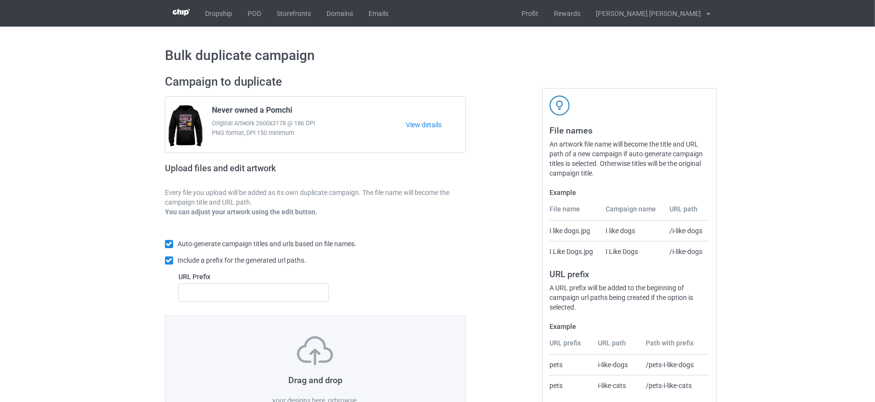
click at [341, 397] on label "browse" at bounding box center [345, 401] width 22 height 8
click at [0, 0] on input "browse" at bounding box center [0, 0] width 0 height 0
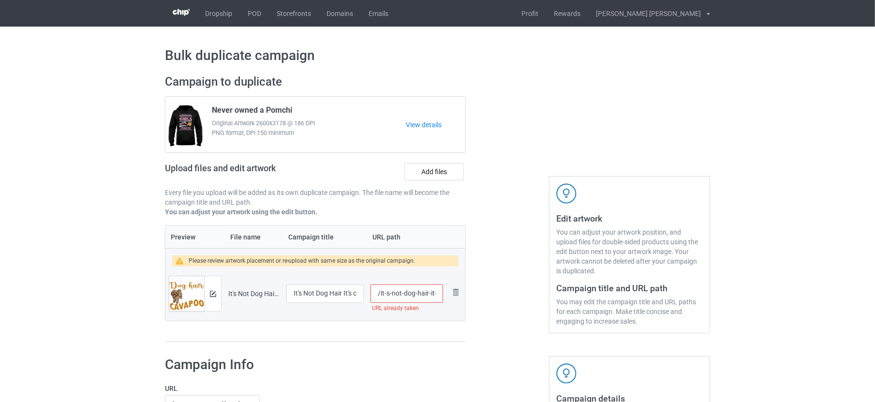
click at [420, 290] on input "/it-s-not-dog-hair-it-s-cavapoo" at bounding box center [406, 293] width 73 height 18
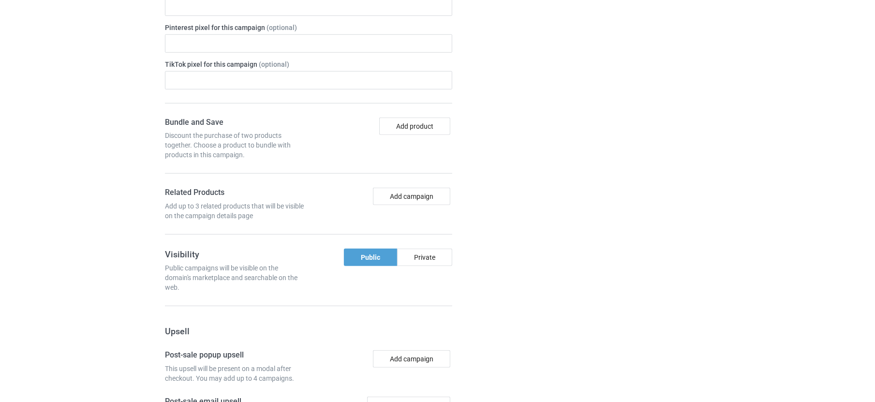
scroll to position [832, 0]
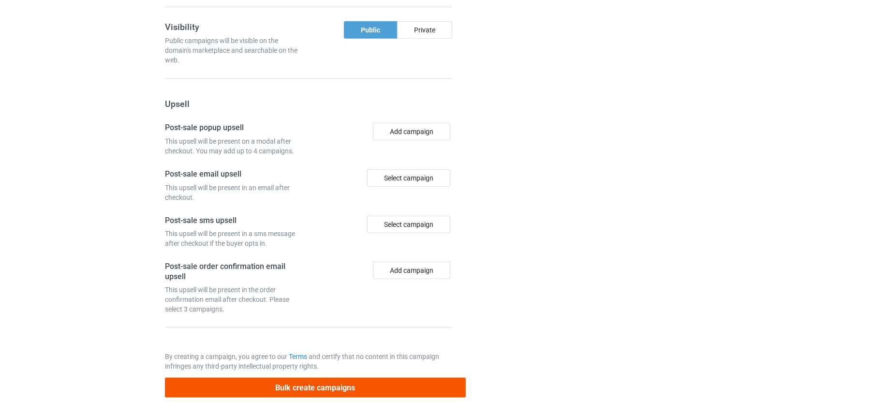
type input "/it-s-not-dog-hair-it-s-cavapoo-dog"
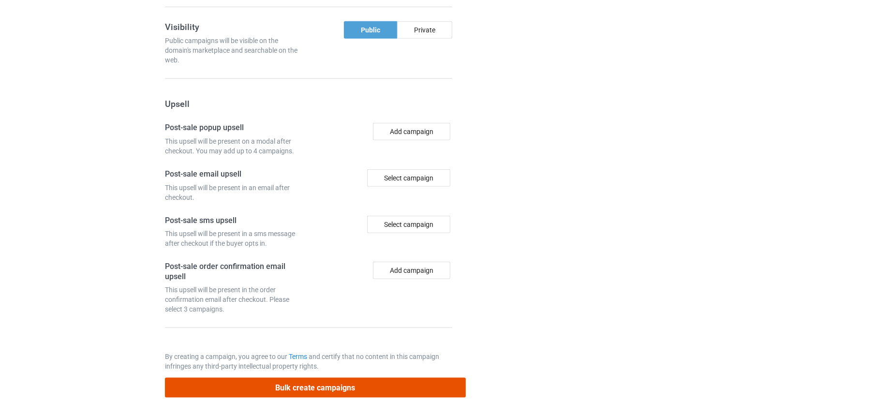
click at [322, 378] on button "Bulk create campaigns" at bounding box center [315, 388] width 301 height 20
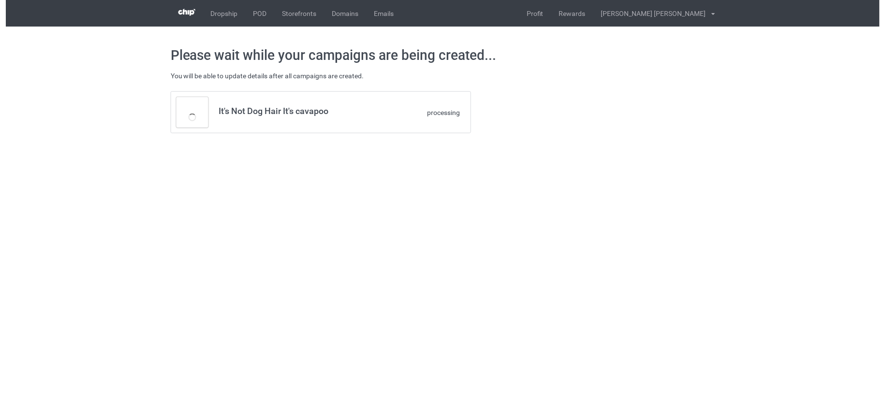
scroll to position [0, 0]
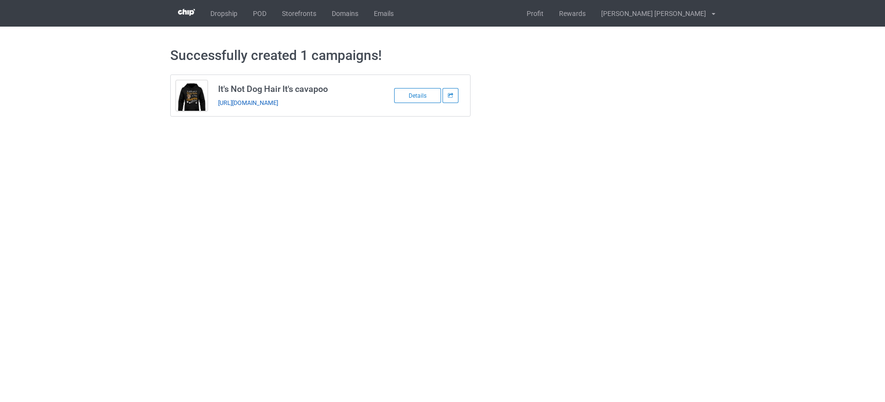
click at [278, 100] on link "[URL][DOMAIN_NAME]" at bounding box center [248, 102] width 60 height 7
click at [258, 11] on link "POD" at bounding box center [259, 13] width 29 height 27
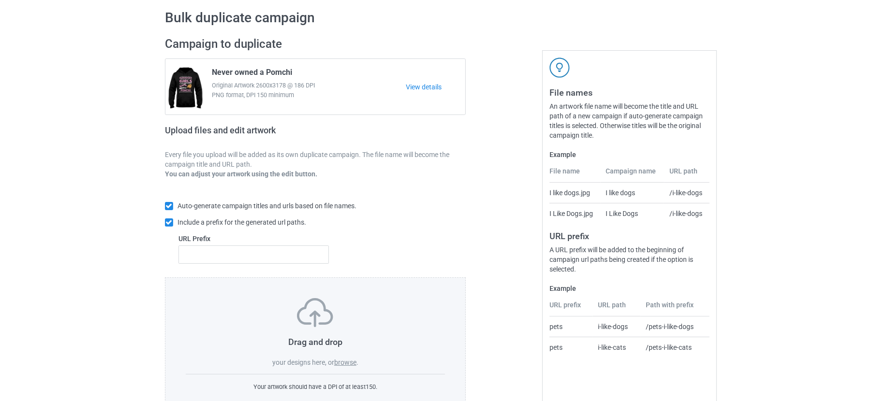
scroll to position [65, 0]
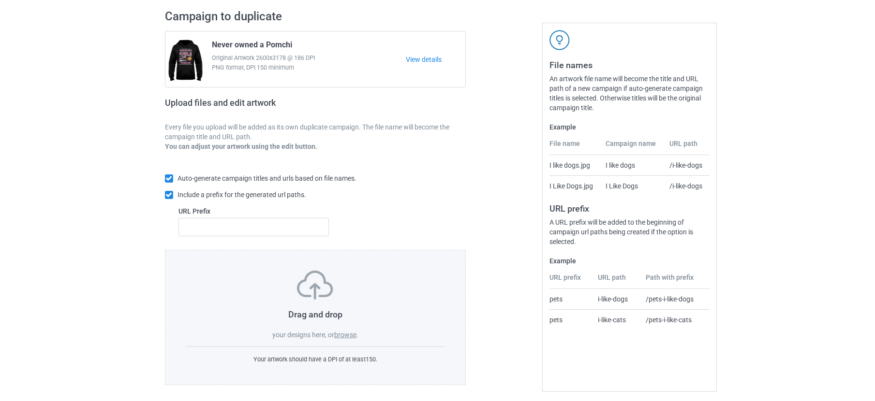
click at [350, 331] on label "browse" at bounding box center [345, 335] width 22 height 8
click at [0, 0] on input "browse" at bounding box center [0, 0] width 0 height 0
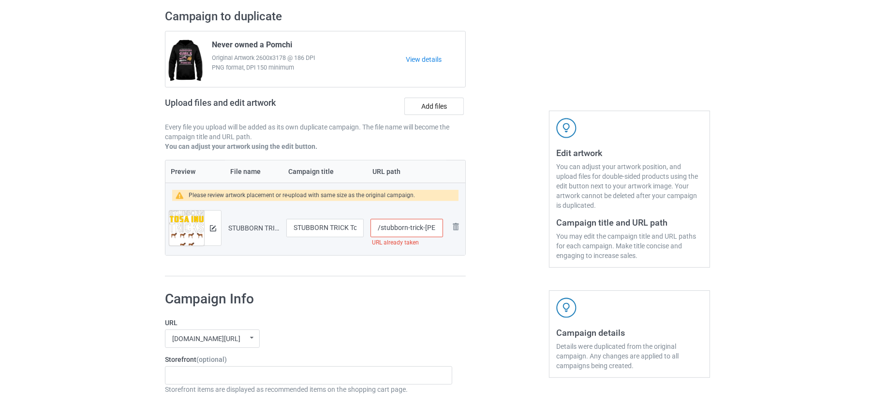
click at [424, 230] on input "/stubborn-trick-tosa-inu" at bounding box center [406, 228] width 73 height 18
type input "/stubborn-trick-tosa-inu-dog"
click at [436, 105] on label "Add files" at bounding box center [433, 106] width 59 height 17
click at [0, 0] on input "Add files" at bounding box center [0, 0] width 0 height 0
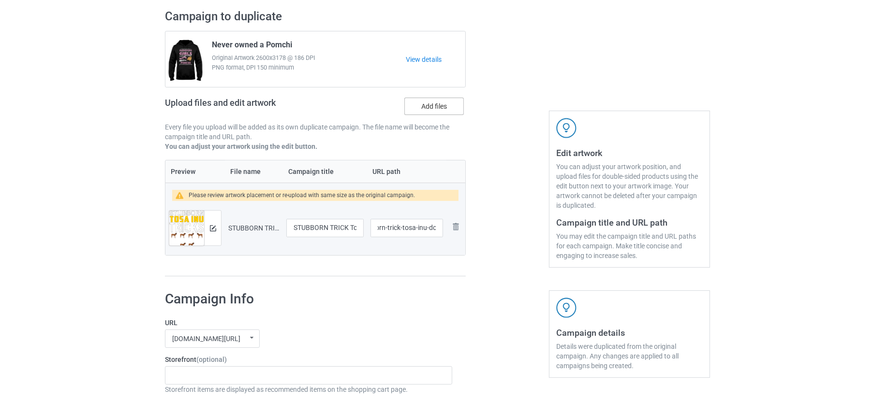
scroll to position [0, 0]
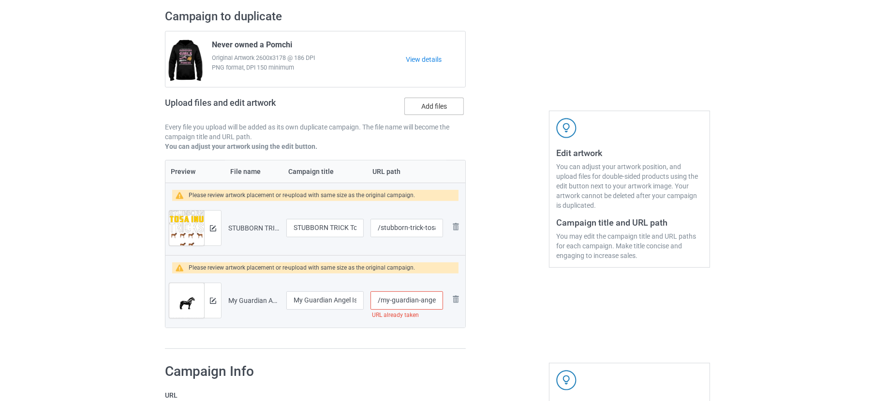
click at [453, 104] on label "Add files" at bounding box center [433, 106] width 59 height 17
click at [0, 0] on input "Add files" at bounding box center [0, 0] width 0 height 0
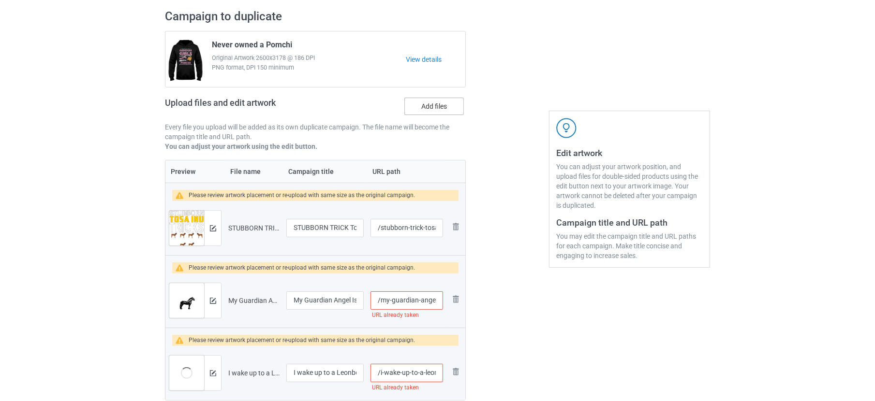
click at [439, 103] on label "Add files" at bounding box center [433, 106] width 59 height 17
click at [0, 0] on input "Add files" at bounding box center [0, 0] width 0 height 0
click at [438, 100] on label "Add files" at bounding box center [433, 106] width 59 height 17
click at [0, 0] on input "Add files" at bounding box center [0, 0] width 0 height 0
click at [422, 102] on label "Add files" at bounding box center [433, 106] width 59 height 17
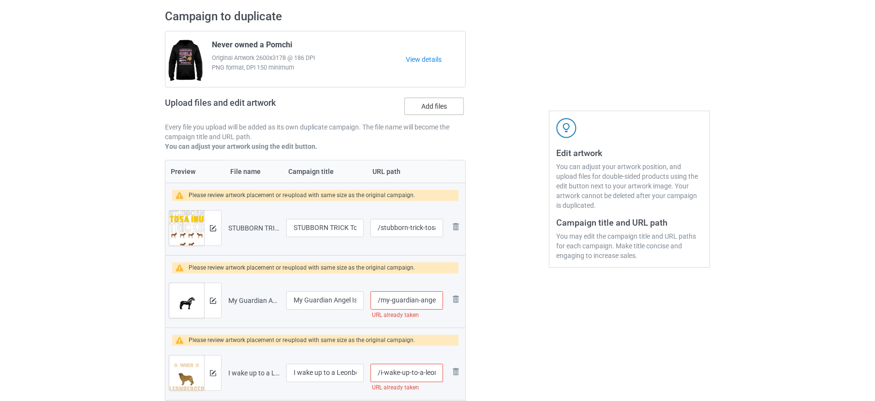
click at [0, 0] on input "Add files" at bounding box center [0, 0] width 0 height 0
click at [419, 301] on input "/my-guardian-angel-is-a-dales-pony" at bounding box center [406, 301] width 73 height 18
type input "/my-guardian-angel-is-a-dales-pony-new"
click at [426, 368] on input "/i-wake-up-to-a-leonberger-every-day" at bounding box center [406, 373] width 73 height 18
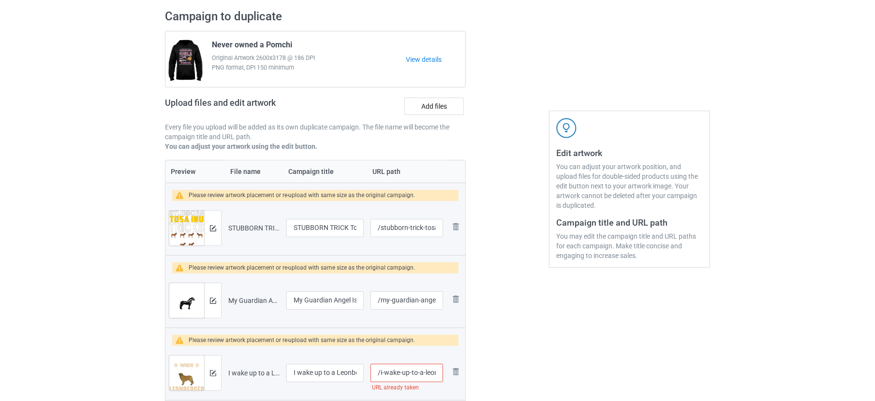
scroll to position [0, 48]
click at [409, 371] on input "/i-wake-up-to-a-leonberger-every-day" at bounding box center [406, 373] width 73 height 18
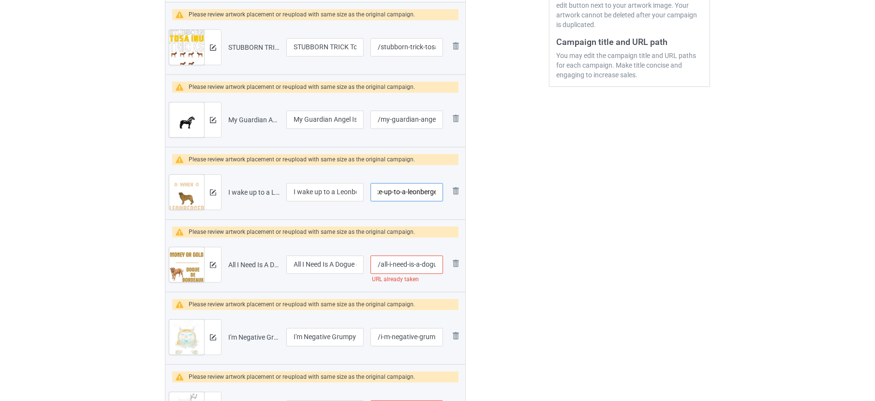
scroll to position [247, 0]
type input "/i-wake-up-to-a-leonberger"
drag, startPoint x: 417, startPoint y: 261, endPoint x: 407, endPoint y: 264, distance: 10.4
click at [417, 261] on input "/all-i-need-is-a-dogue-de-bordeaux-in-my-life" at bounding box center [406, 264] width 73 height 18
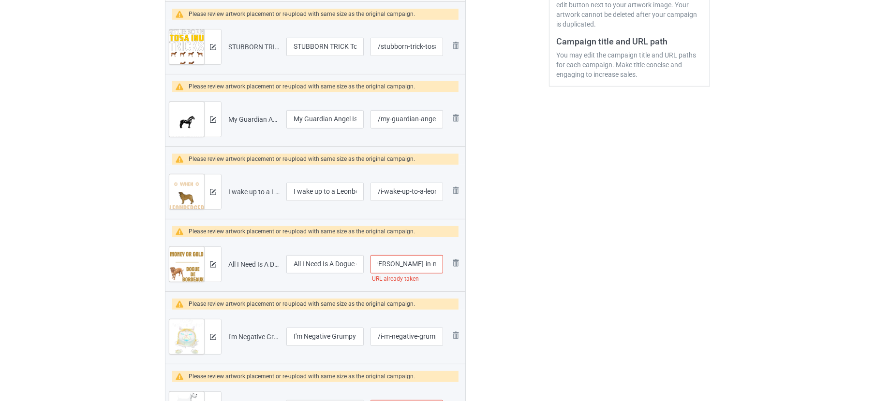
click at [410, 265] on input "/all-i-need-is-a-dogue-de-bordeaux-in-my-life" at bounding box center [406, 264] width 73 height 18
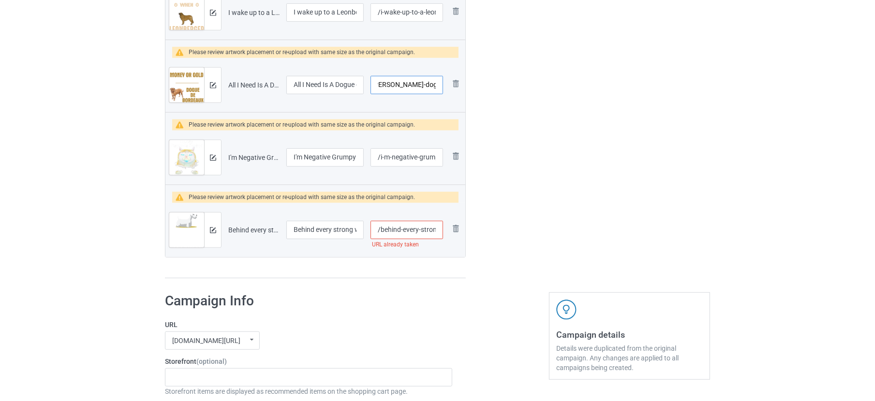
scroll to position [428, 0]
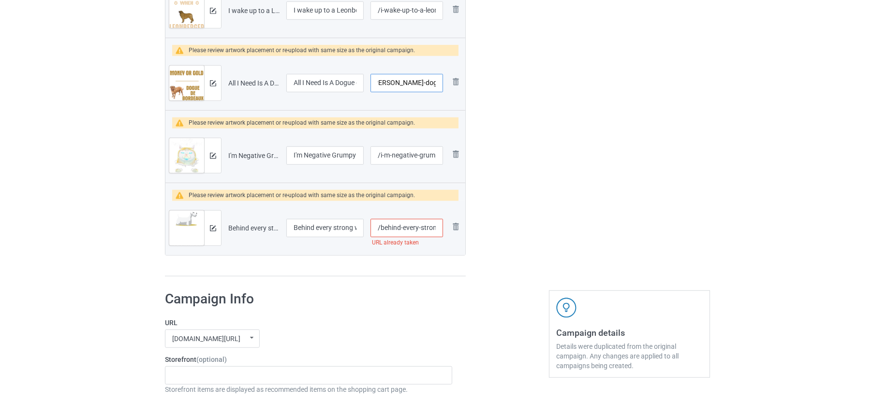
type input "/all-i-need-is-a-dogue-de-bordeaux-dog-in-my-life"
click at [398, 222] on input "/behind-every-strong-woman-is-a-sealyham-terrier" at bounding box center [406, 228] width 73 height 18
click at [429, 222] on input "/behind-every-strong-woman-is-a-sealyham-terrier-og" at bounding box center [406, 228] width 73 height 18
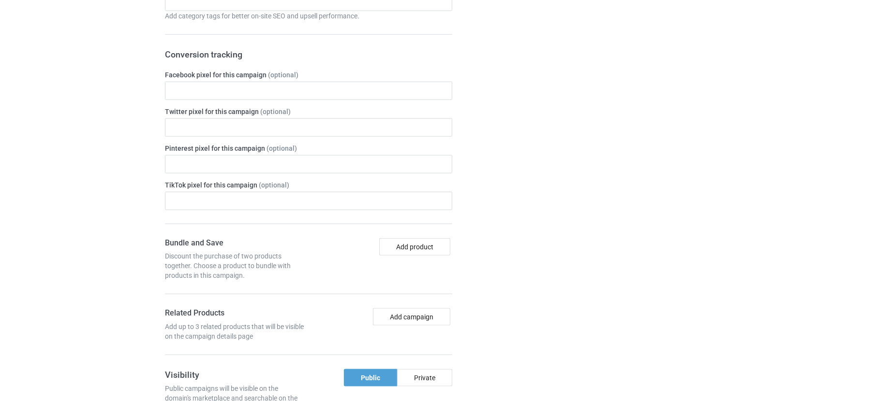
scroll to position [1195, 0]
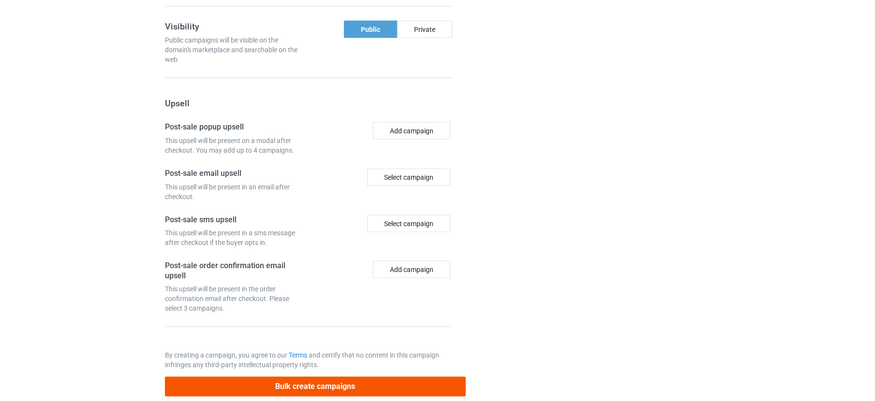
type input "/behind-every-strong-woman-is-a-sealyham-dog"
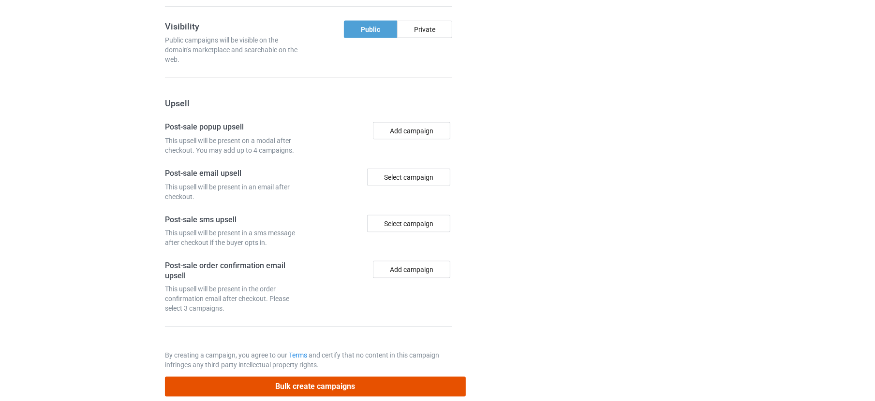
click at [270, 377] on button "Bulk create campaigns" at bounding box center [315, 387] width 301 height 20
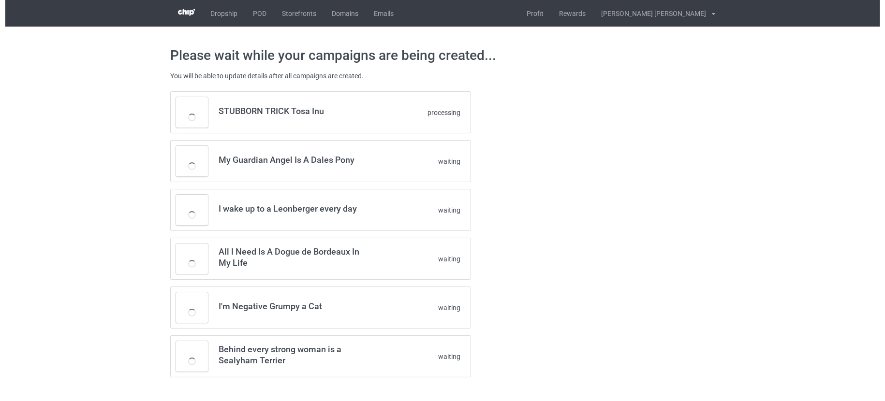
scroll to position [0, 0]
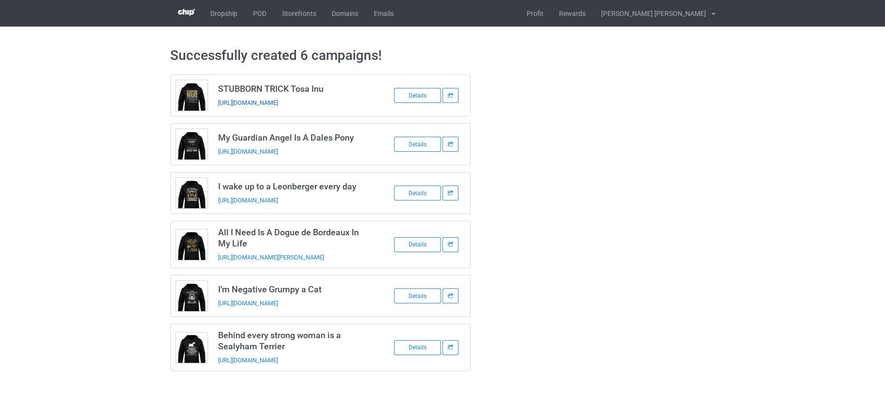
click at [278, 103] on link "https://www.teechip.com/stubborn-trick-tosa-inu-dog" at bounding box center [248, 102] width 60 height 7
click at [278, 151] on link "https://www.teechip.com/my-guardian-angel-is-a-dales-pony-new" at bounding box center [248, 151] width 60 height 7
click at [278, 202] on link "https://www.teechip.com/i-wake-up-to-a-leonberger" at bounding box center [248, 200] width 60 height 7
click at [324, 254] on link "https://www.teechip.com/all-i-need-is-a-dogue-de-bordeaux-dog-in-my-life" at bounding box center [271, 257] width 106 height 7
drag, startPoint x: 325, startPoint y: 301, endPoint x: 328, endPoint y: 306, distance: 5.9
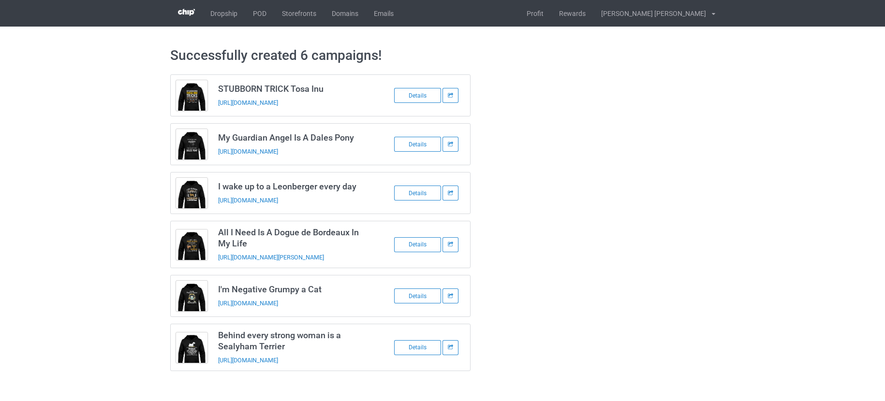
click at [278, 300] on link "https://www.teechip.com/i-m-negative-grumpy-a-cat" at bounding box center [248, 303] width 60 height 7
click at [278, 360] on link "https://www.teechip.com/behind-every-strong-woman-is-a-sealyham-dog" at bounding box center [248, 360] width 60 height 7
click at [256, 13] on link "POD" at bounding box center [259, 13] width 29 height 27
